Goal: Information Seeking & Learning: Learn about a topic

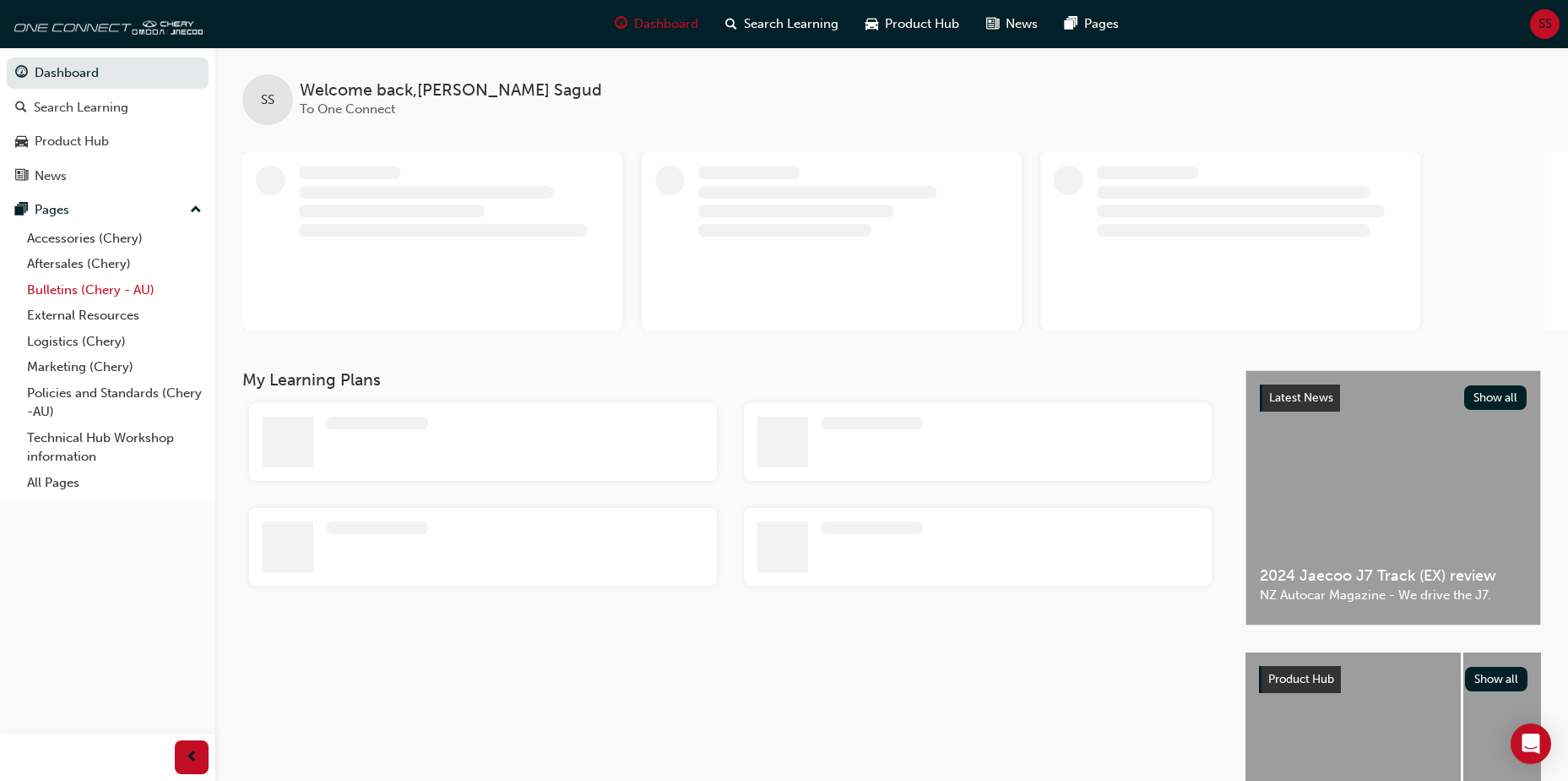
click at [100, 279] on link "Bulletins (Chery - AU)" at bounding box center [114, 290] width 188 height 26
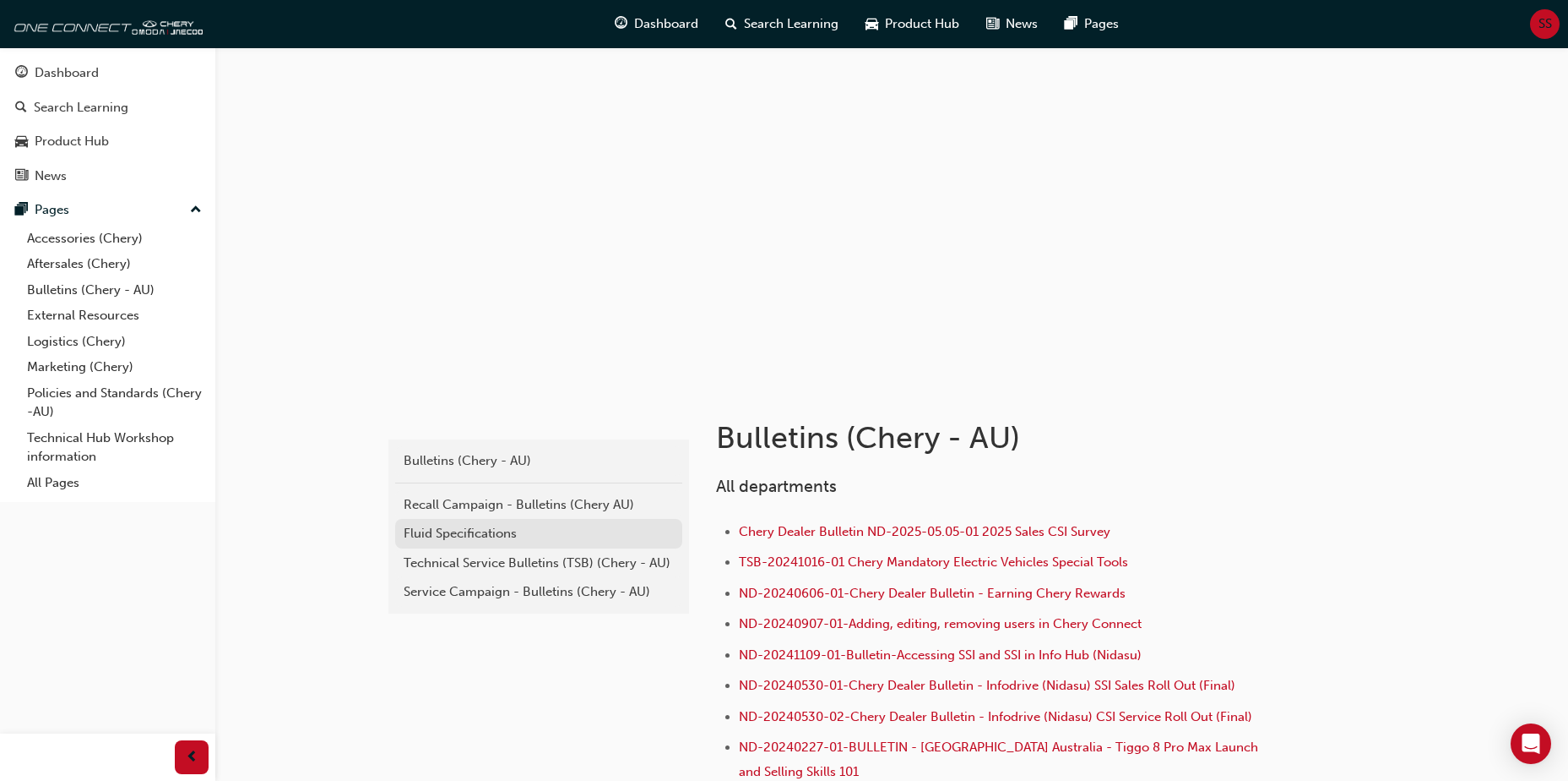
click at [500, 536] on div "Fluid Specifications" at bounding box center [539, 533] width 270 height 20
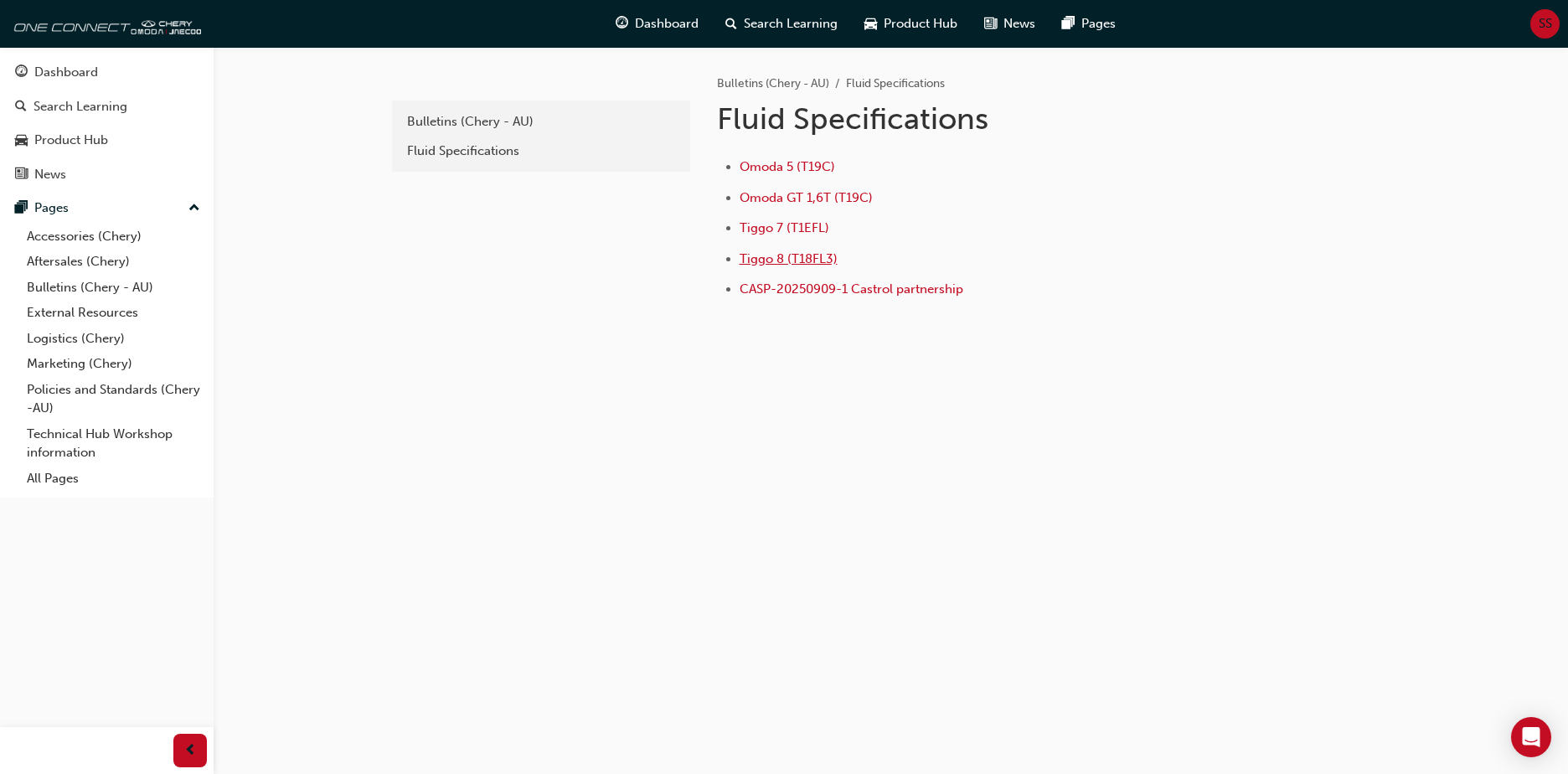
click at [805, 255] on span "Tiggo 8 (T18FL3)" at bounding box center [789, 259] width 98 height 15
